Goal: Navigation & Orientation: Find specific page/section

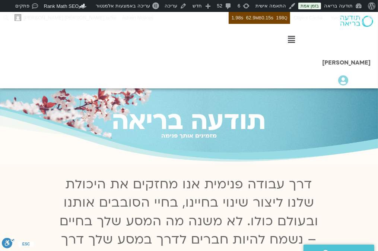
click at [322, 78] on link "תכניה שבועית" at bounding box center [294, 86] width 160 height 17
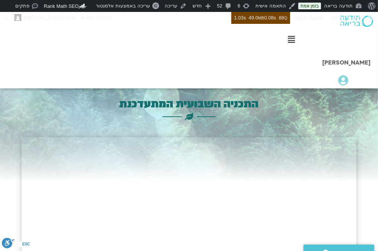
click at [209, 103] on link "תמכו בנו" at bounding box center [291, 110] width 165 height 14
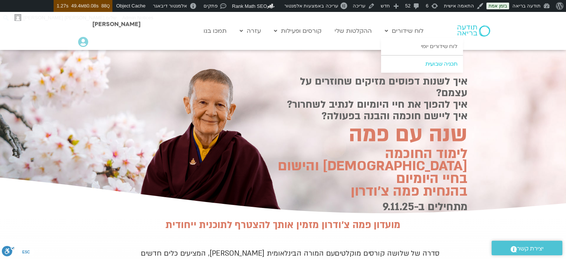
click at [377, 64] on link "תכניה שבועית" at bounding box center [422, 63] width 82 height 17
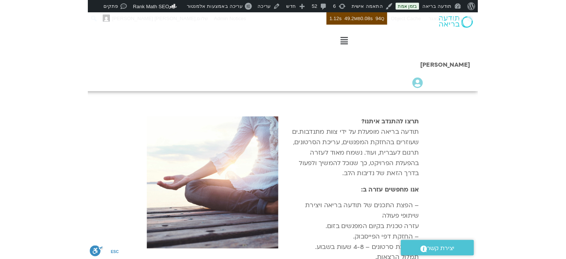
scroll to position [744, 0]
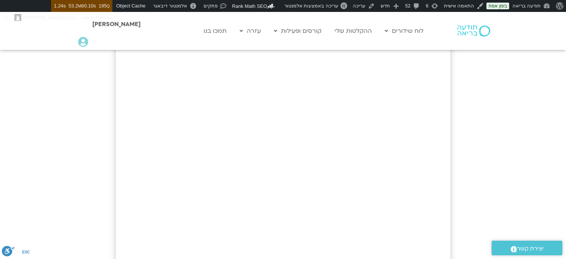
scroll to position [268, 0]
click at [74, 152] on div at bounding box center [283, 41] width 566 height 518
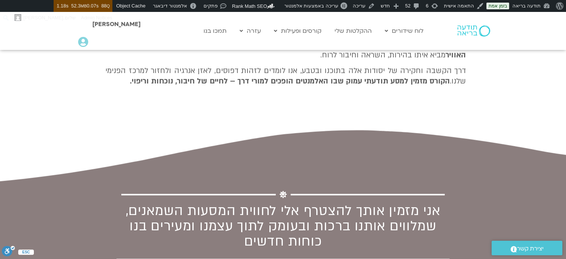
scroll to position [521, 0]
